Goal: Find specific page/section: Find specific page/section

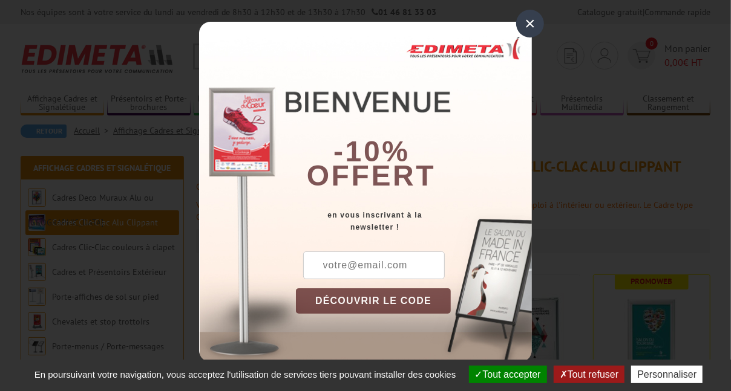
click at [528, 27] on div "×" at bounding box center [530, 24] width 28 height 28
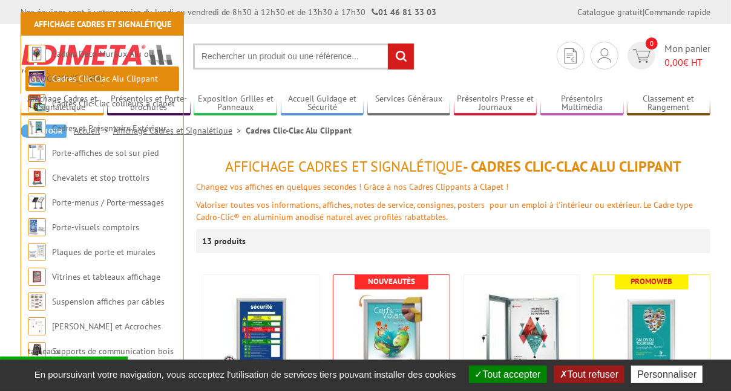
scroll to position [161, 0]
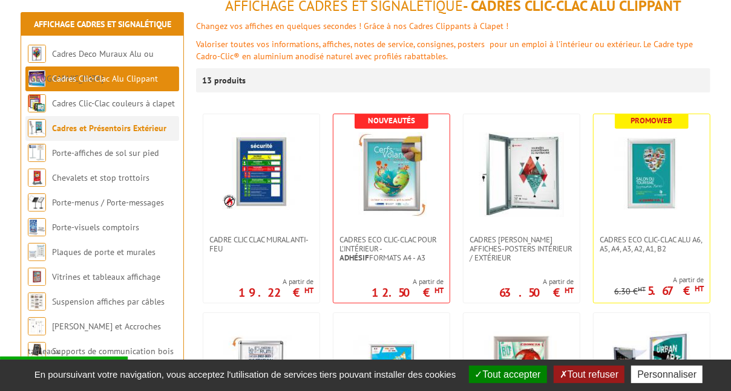
click at [86, 129] on link "Cadres et Présentoirs Extérieur" at bounding box center [109, 128] width 114 height 11
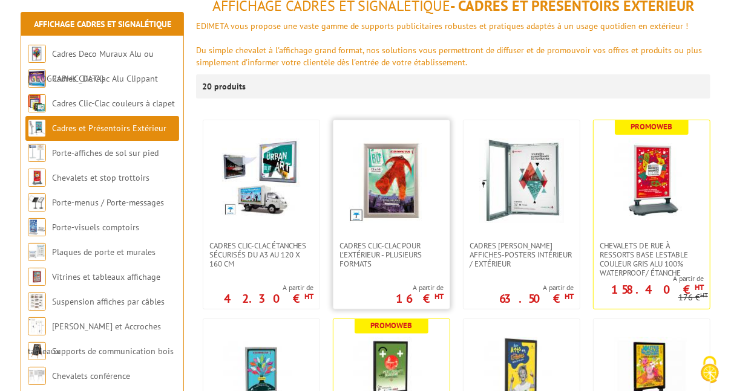
scroll to position [323, 0]
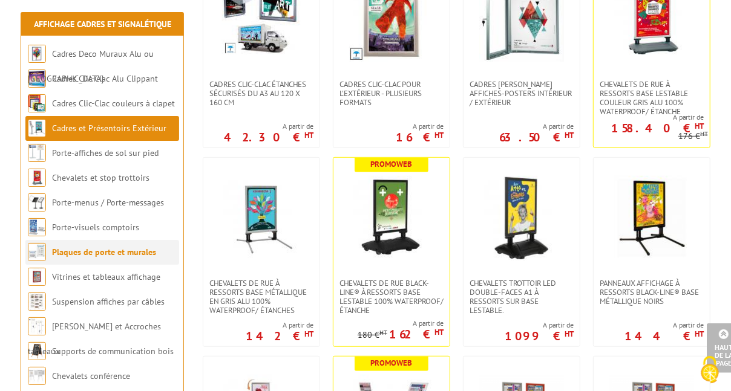
click at [135, 255] on link "Plaques de porte et murales" at bounding box center [104, 252] width 104 height 11
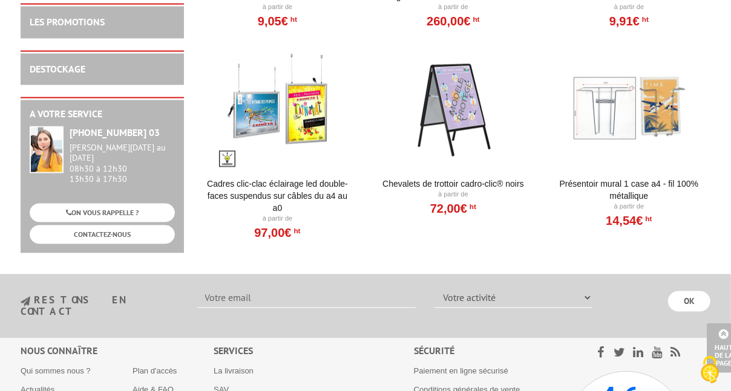
scroll to position [807, 0]
